Goal: Information Seeking & Learning: Understand process/instructions

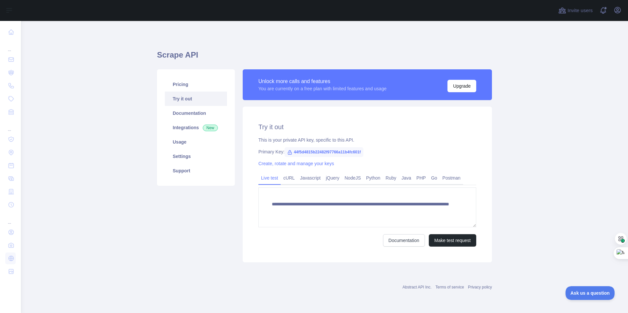
click at [83, 99] on main "**********" at bounding box center [324, 167] width 607 height 292
click at [368, 181] on link "Python" at bounding box center [373, 178] width 20 height 10
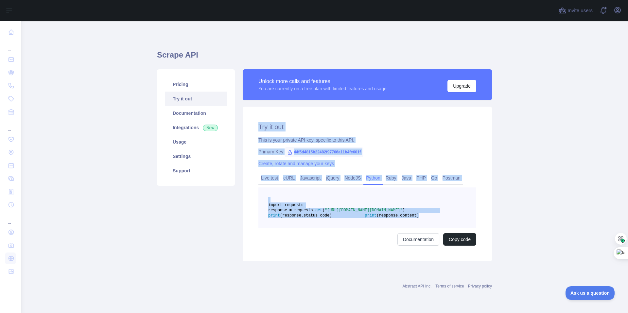
drag, startPoint x: 368, startPoint y: 236, endPoint x: 249, endPoint y: 123, distance: 164.9
click at [249, 123] on div "Try it out This is your private API key, specific to this API. Primary Key: 44f…" at bounding box center [367, 184] width 249 height 155
copy div "Try it out This is your private API key, specific to this API. Primary Key: 44f…"
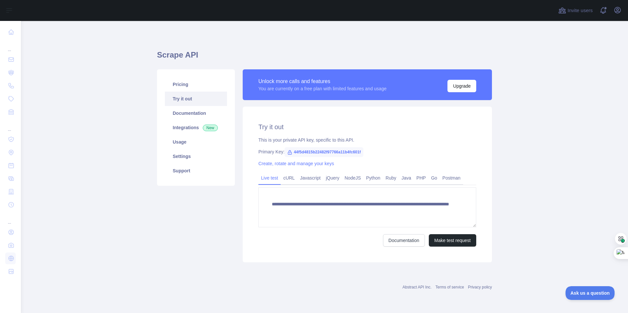
click at [293, 152] on span "44f5d4815b22482f97766a11b4fc601f" at bounding box center [323, 152] width 79 height 10
click at [308, 151] on span "44f5d4815b22482f97766a11b4fc601f" at bounding box center [323, 152] width 79 height 10
copy span "44f5d4815b22482f97766a11b4fc601f"
click at [62, 78] on main "**********" at bounding box center [324, 167] width 607 height 292
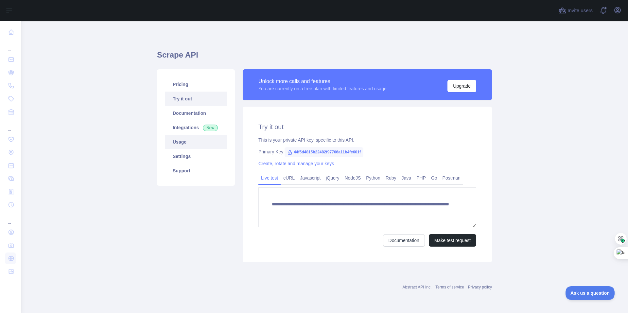
click at [178, 137] on link "Usage" at bounding box center [196, 142] width 62 height 14
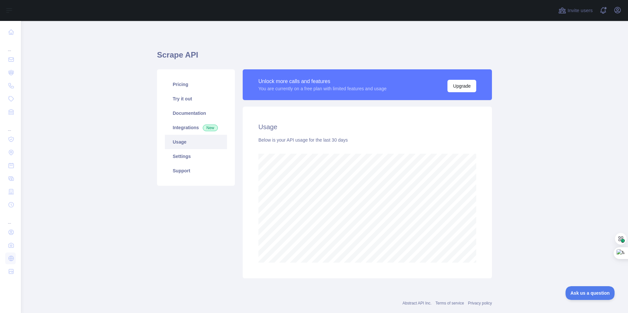
scroll to position [292, 602]
click at [186, 113] on link "Documentation" at bounding box center [196, 113] width 62 height 14
